Goal: Check status: Check status

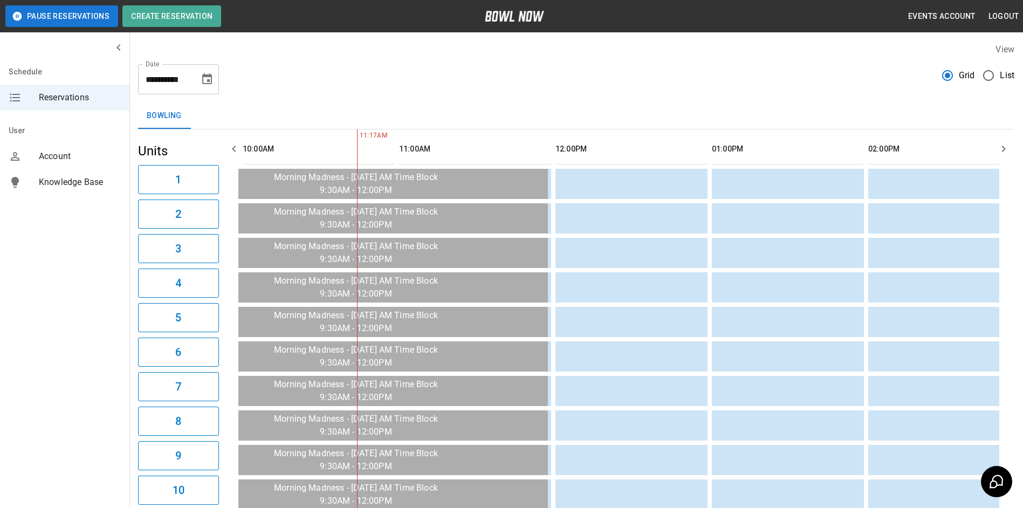
click at [1011, 150] on button "button" at bounding box center [1004, 149] width 22 height 22
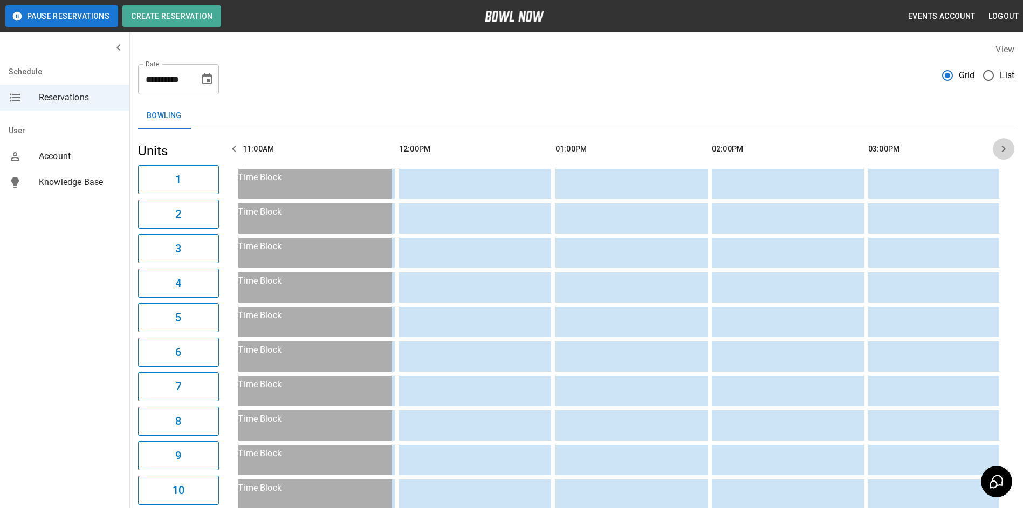
click at [1011, 150] on button "button" at bounding box center [1004, 149] width 22 height 22
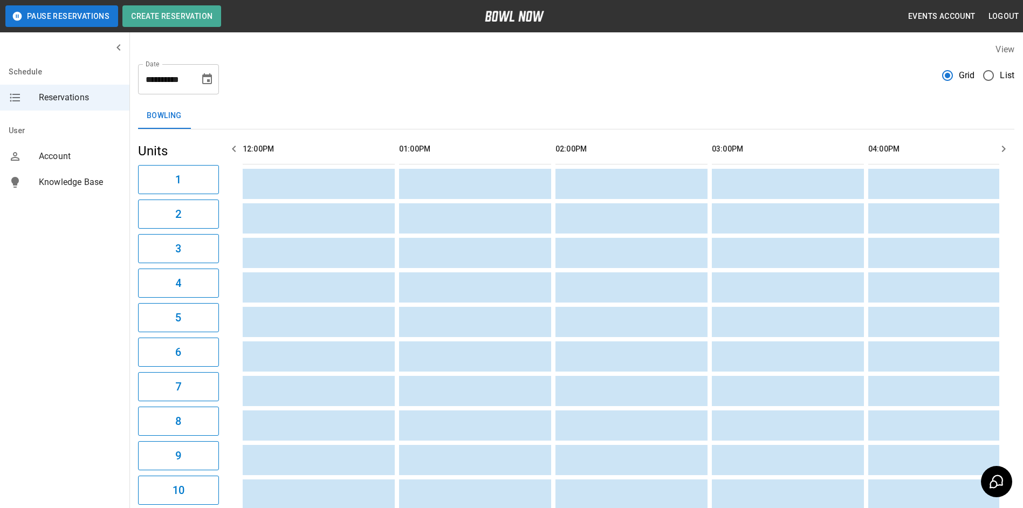
click at [1011, 150] on button "button" at bounding box center [1004, 149] width 22 height 22
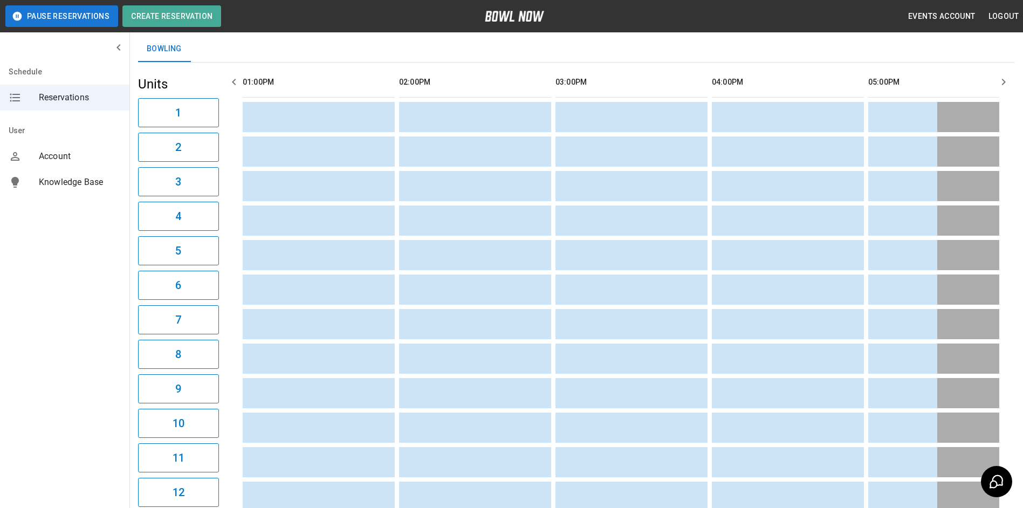
scroll to position [64, 0]
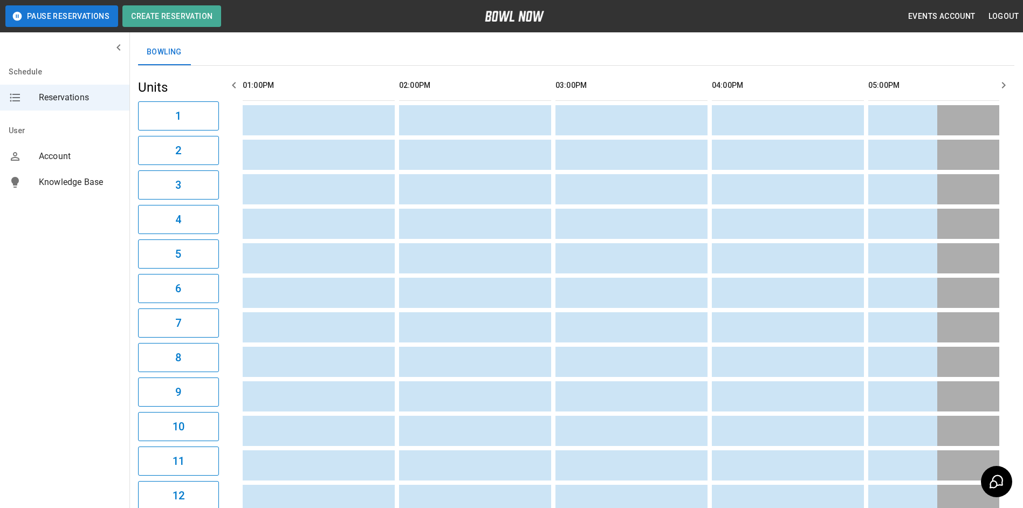
click at [232, 84] on icon "button" at bounding box center [234, 85] width 13 height 13
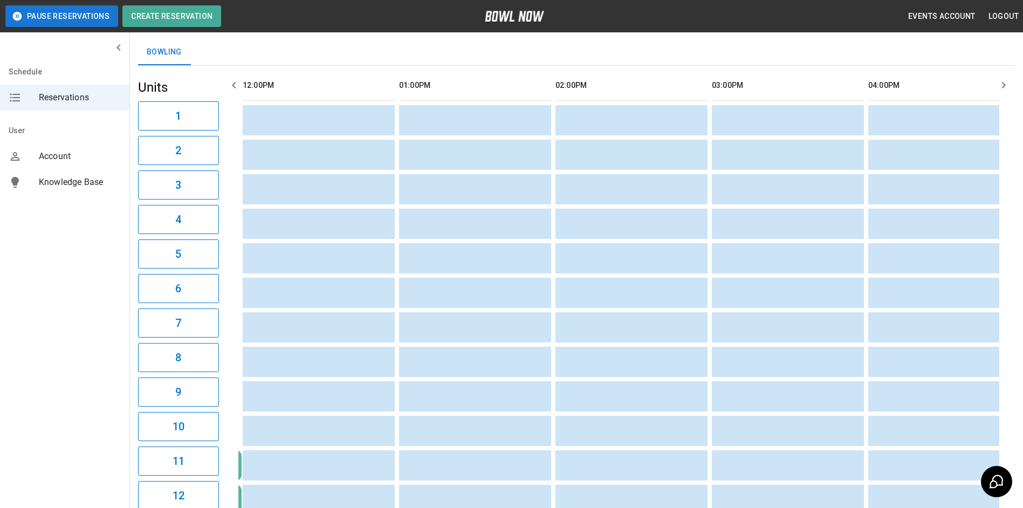
click at [232, 84] on icon "button" at bounding box center [234, 85] width 13 height 13
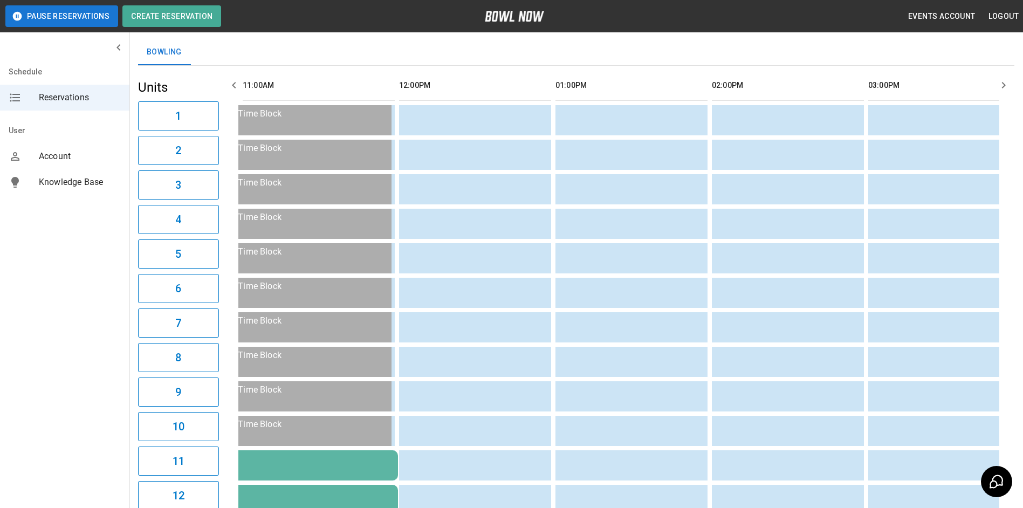
drag, startPoint x: 232, startPoint y: 84, endPoint x: 268, endPoint y: 58, distance: 43.3
click at [273, 57] on div "Bowling" at bounding box center [576, 52] width 876 height 26
click at [236, 80] on icon "button" at bounding box center [234, 85] width 13 height 13
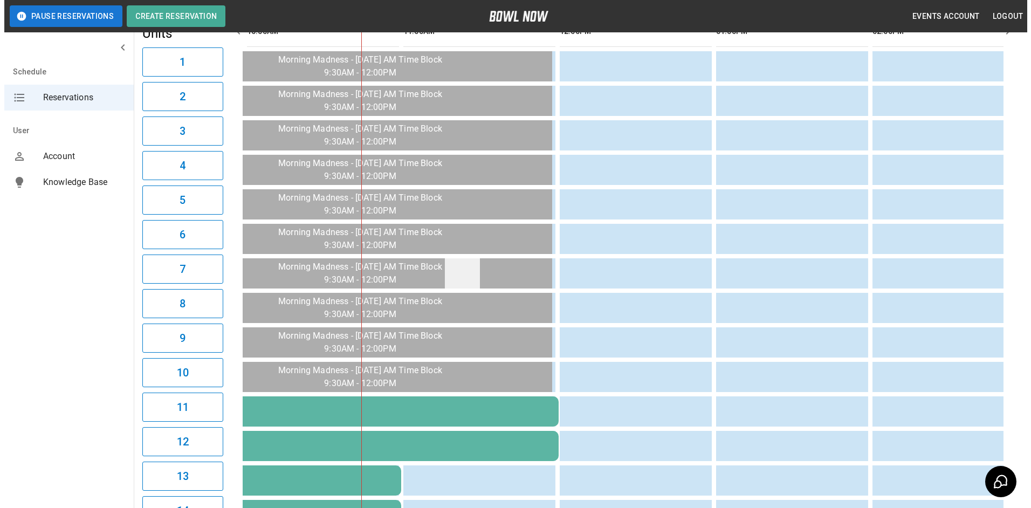
scroll to position [333, 0]
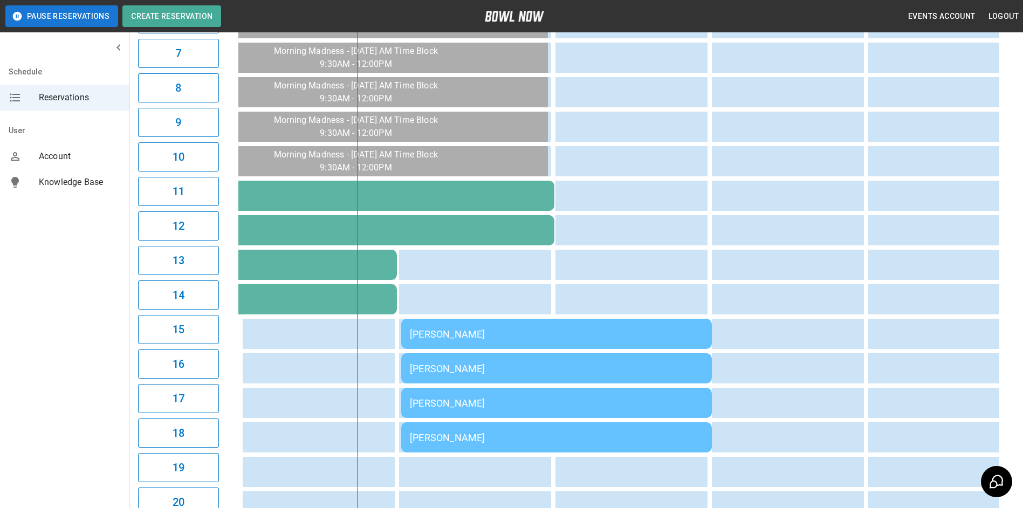
click at [424, 344] on td "[PERSON_NAME]" at bounding box center [556, 334] width 311 height 30
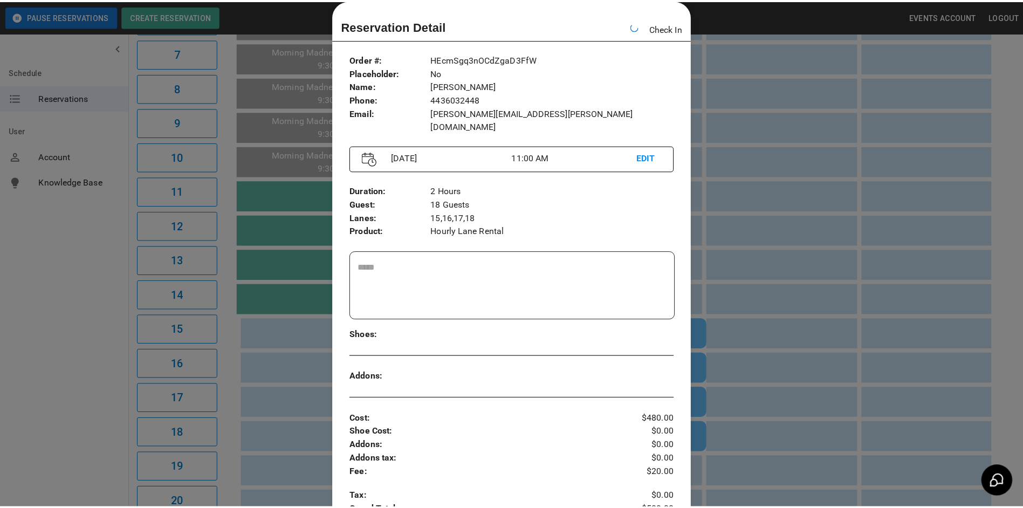
scroll to position [0, 313]
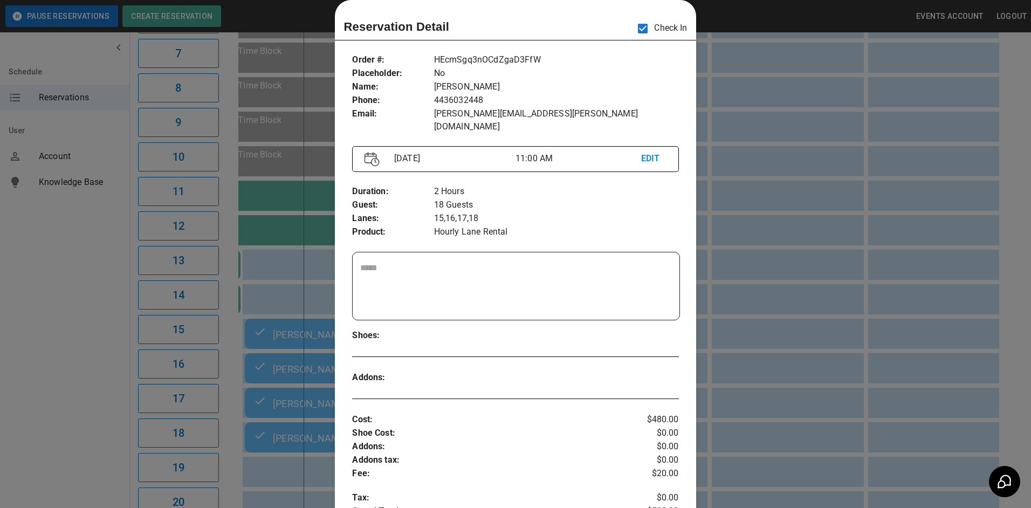
click at [722, 18] on div at bounding box center [515, 254] width 1031 height 508
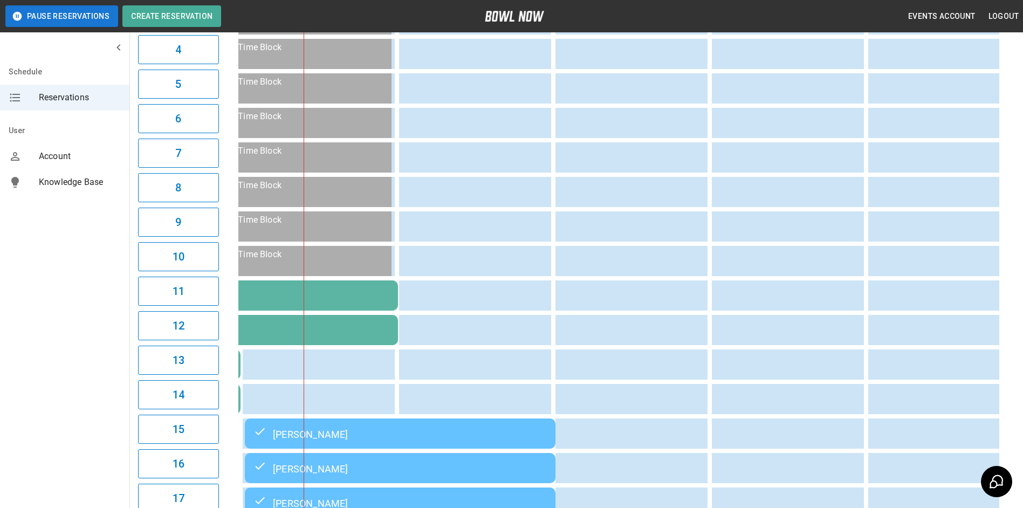
scroll to position [64, 0]
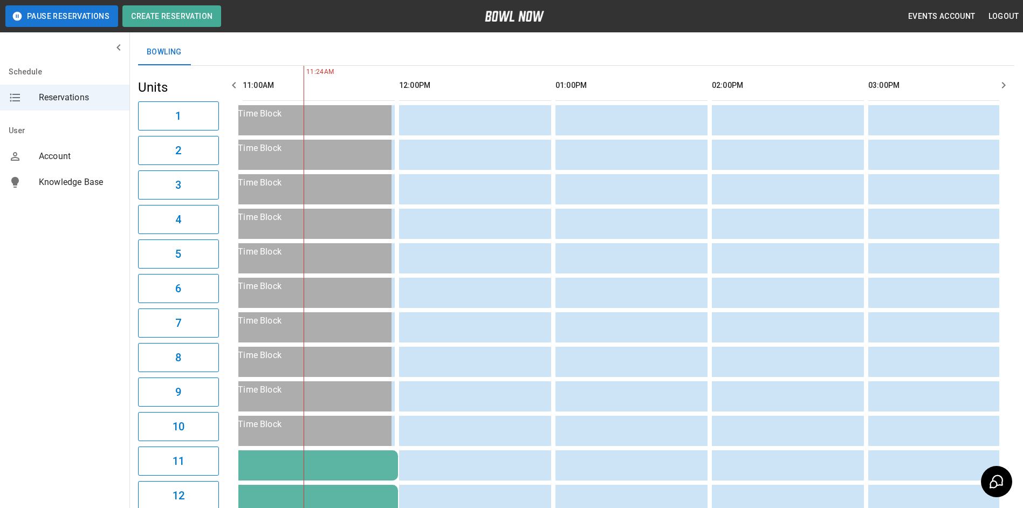
click at [236, 84] on icon "button" at bounding box center [234, 85] width 13 height 13
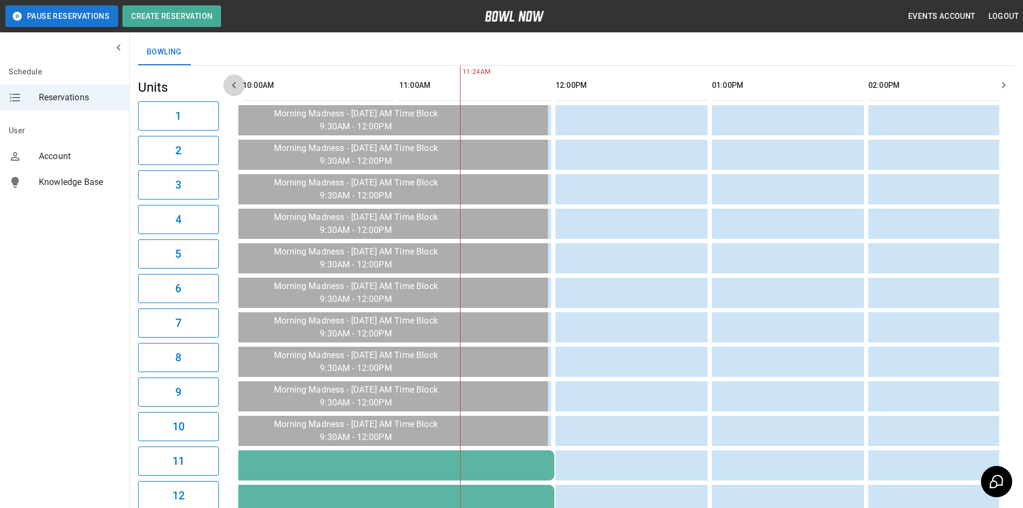
click at [236, 84] on icon "button" at bounding box center [234, 85] width 13 height 13
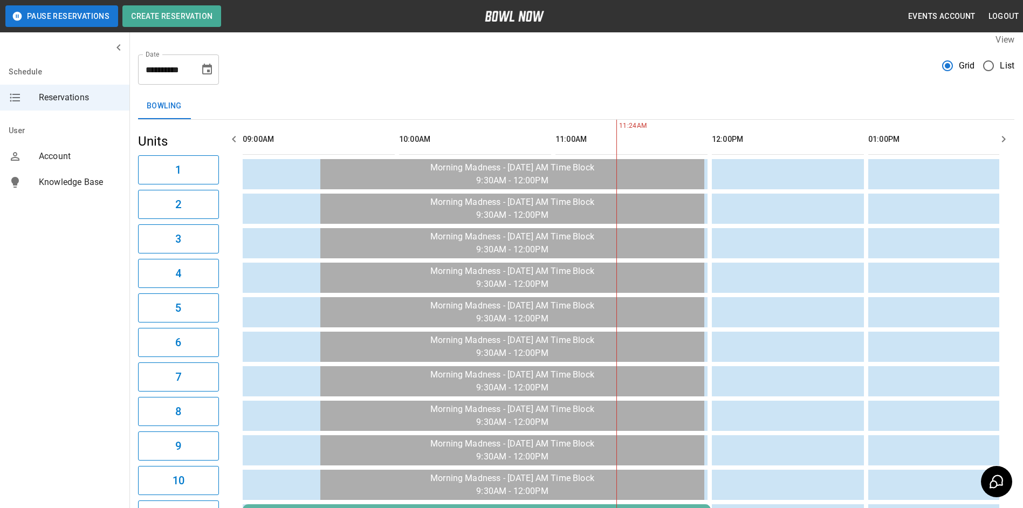
scroll to position [0, 0]
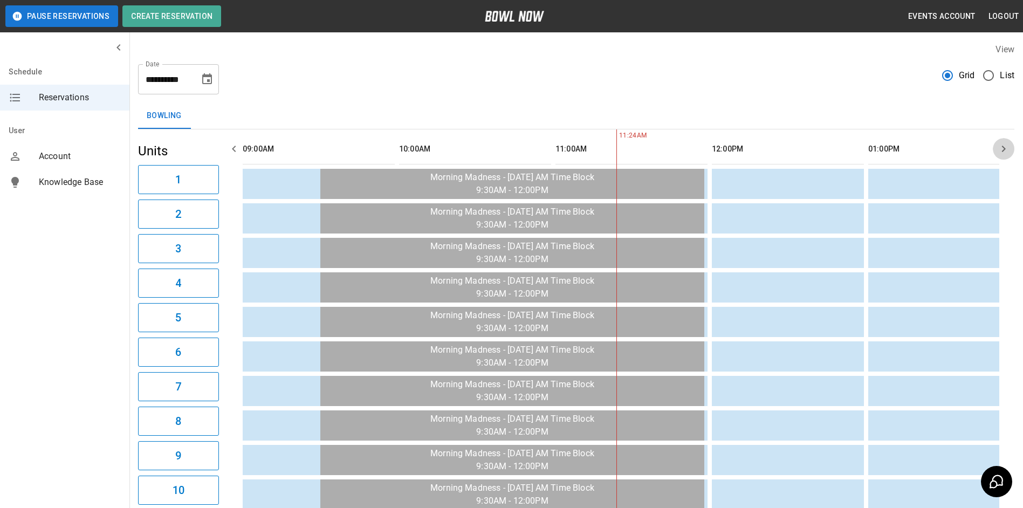
click at [1002, 147] on icon "button" at bounding box center [1003, 148] width 13 height 13
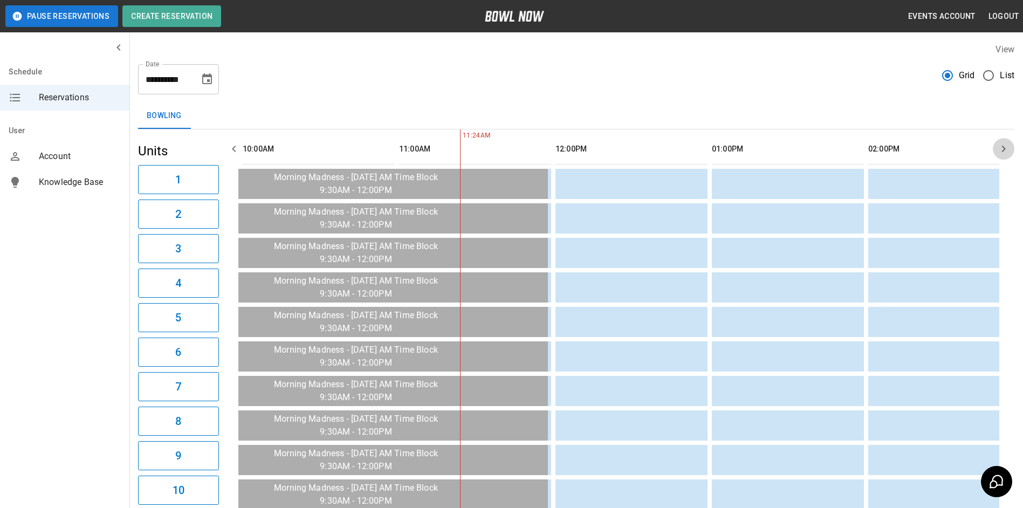
click at [1002, 147] on icon "button" at bounding box center [1003, 148] width 13 height 13
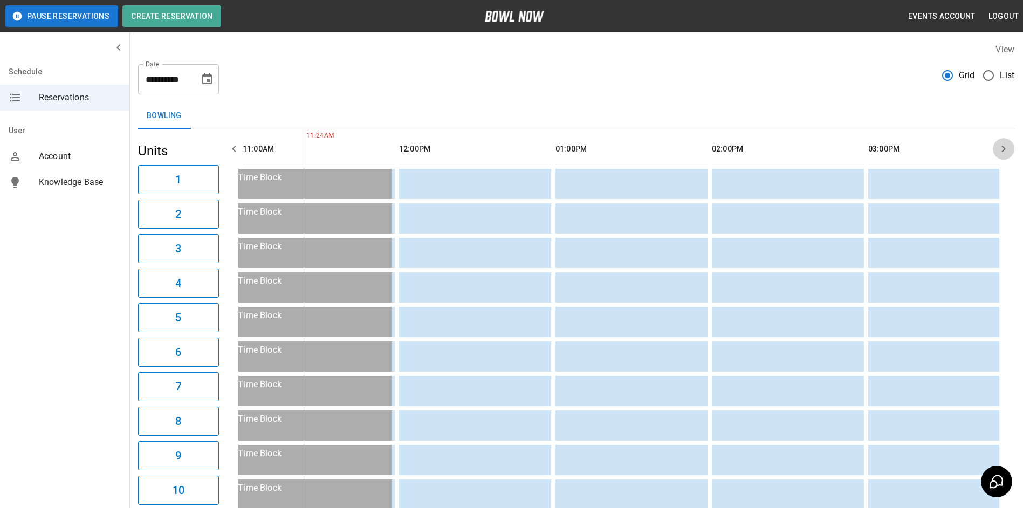
click at [1002, 147] on icon "button" at bounding box center [1003, 148] width 13 height 13
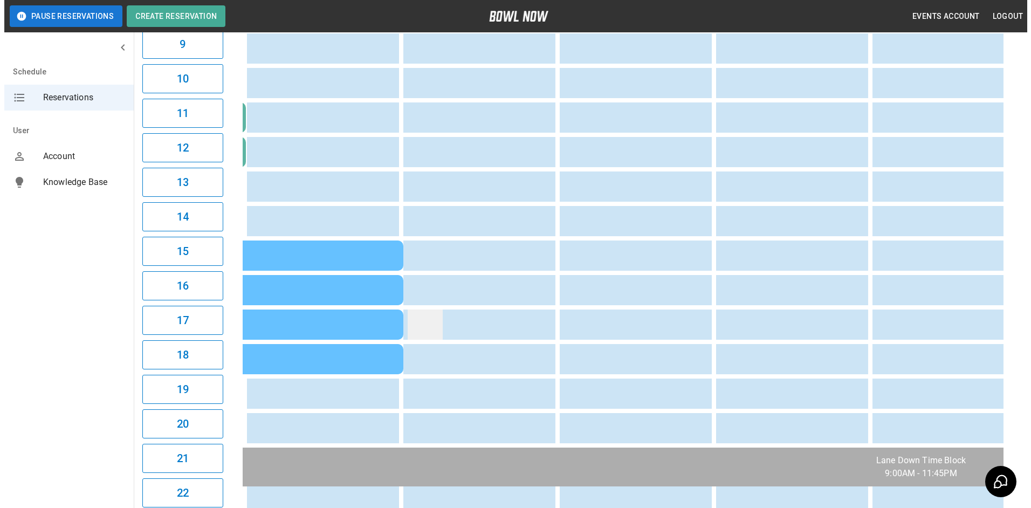
scroll to position [431, 0]
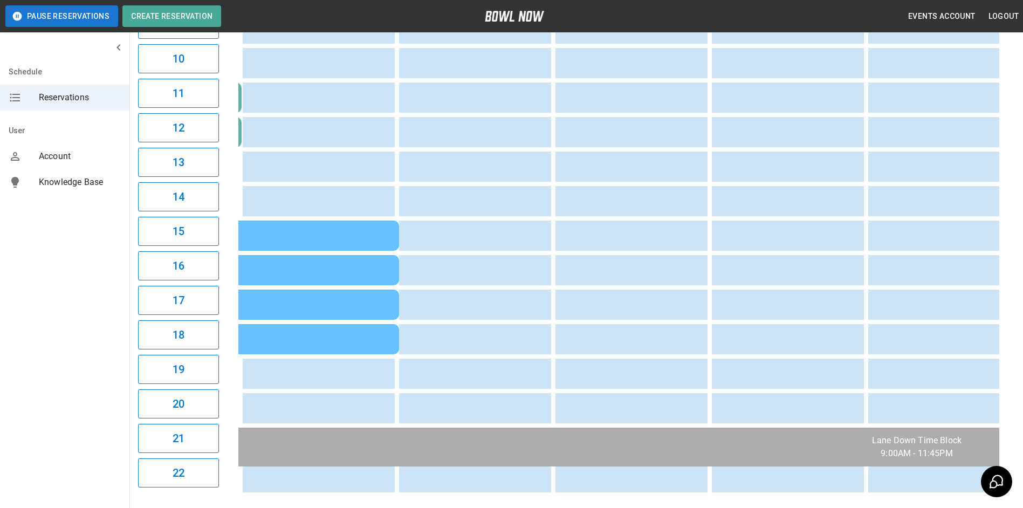
click at [353, 282] on td "[PERSON_NAME]" at bounding box center [243, 270] width 311 height 30
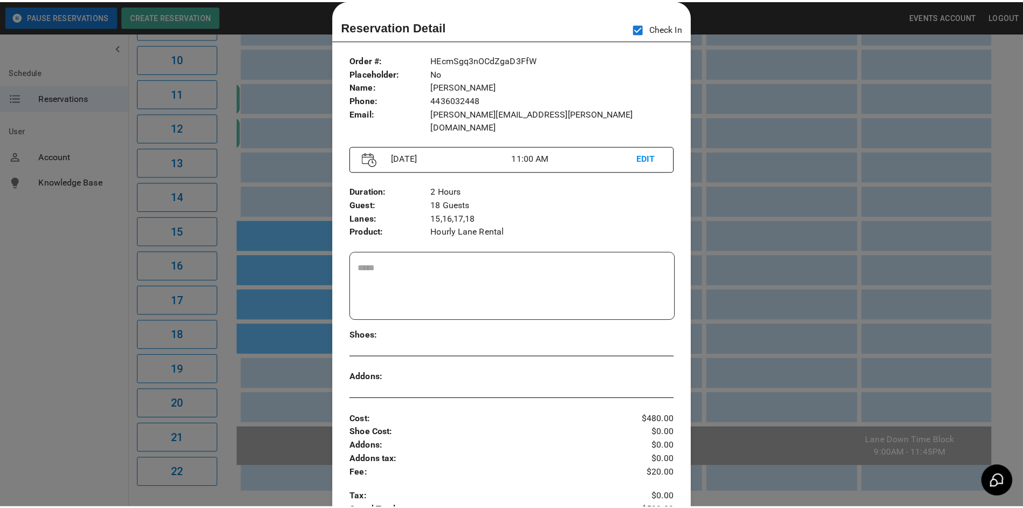
scroll to position [71, 0]
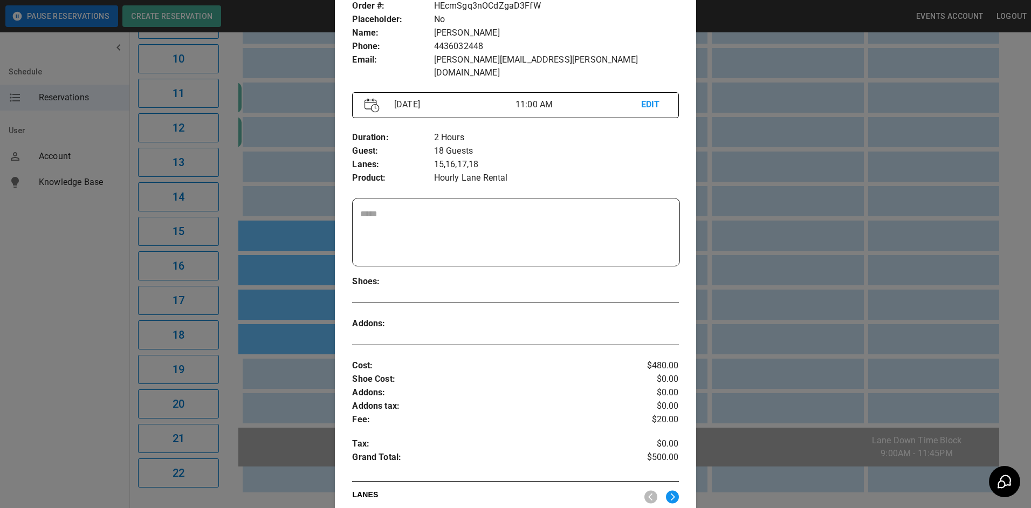
click at [752, 160] on div at bounding box center [515, 254] width 1031 height 508
